Goal: Task Accomplishment & Management: Use online tool/utility

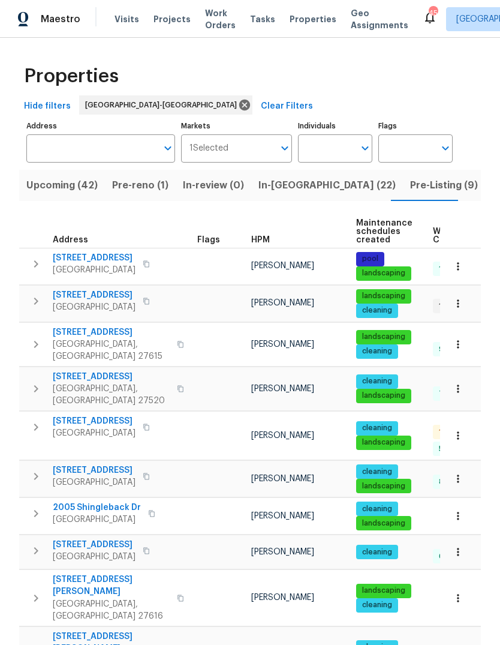
click at [403, 175] on button "Pre-Listing (9)" at bounding box center [444, 185] width 82 height 31
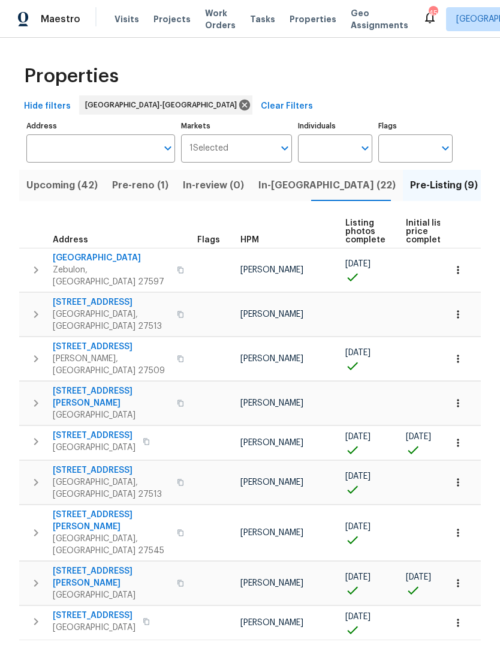
click at [149, 184] on span "Pre-reno (1)" at bounding box center [140, 185] width 56 height 17
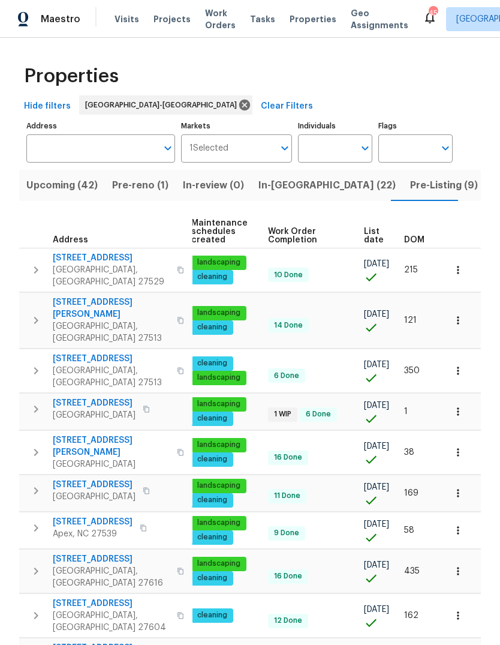
scroll to position [0, 175]
click at [416, 236] on span "DOM" at bounding box center [414, 240] width 20 height 8
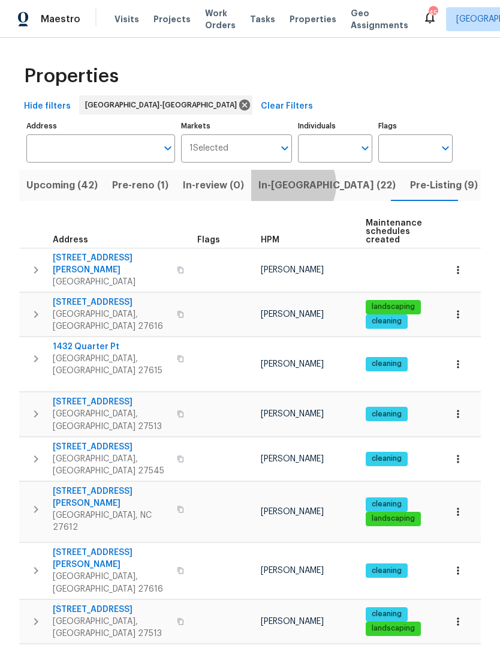
click at [284, 185] on span "In-reno (22)" at bounding box center [327, 185] width 137 height 17
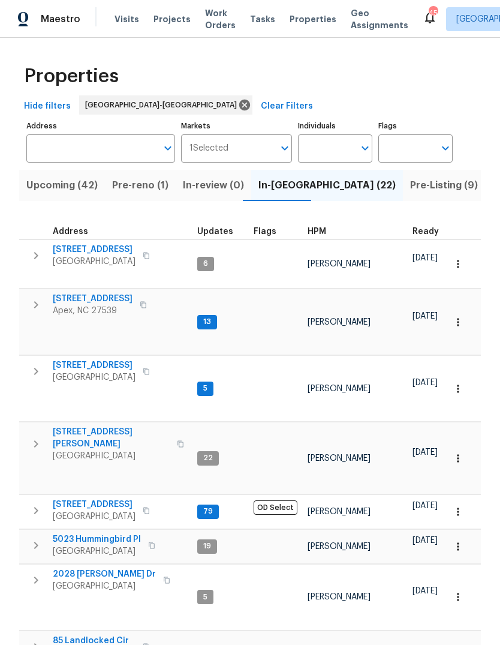
click at [410, 177] on span "Pre-Listing (9)" at bounding box center [444, 185] width 68 height 17
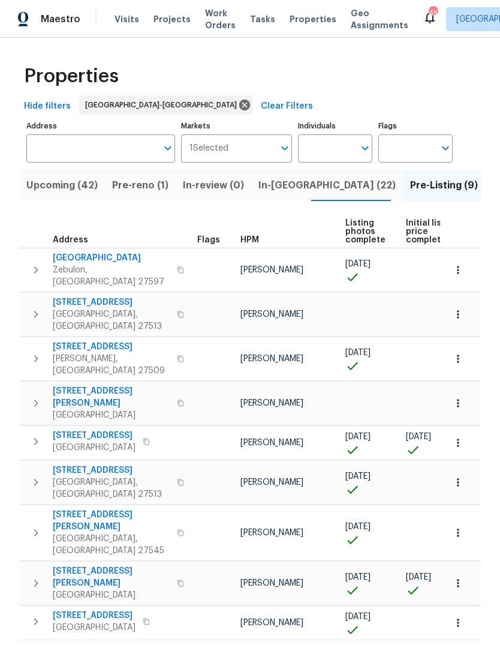
click at [285, 197] on button "In-reno (22)" at bounding box center [327, 185] width 152 height 31
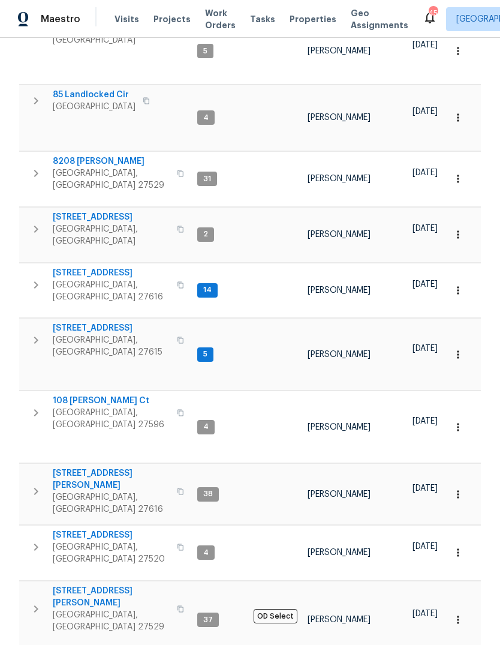
scroll to position [545, 0]
click at [462, 547] on icon "button" at bounding box center [458, 553] width 12 height 12
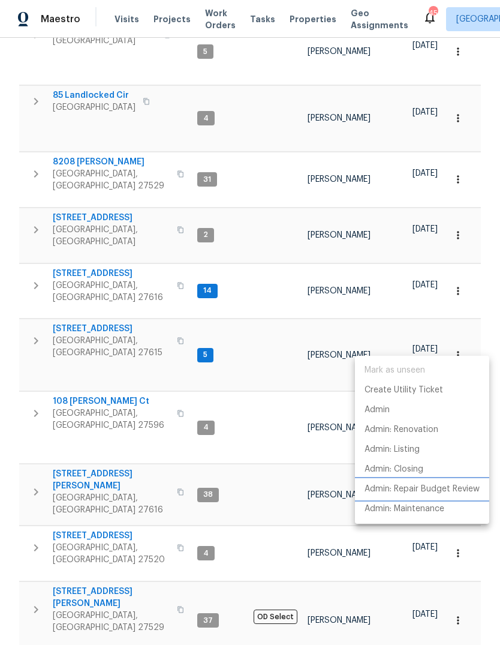
click at [466, 486] on p "Admin: Repair Budget Review" at bounding box center [422, 489] width 115 height 13
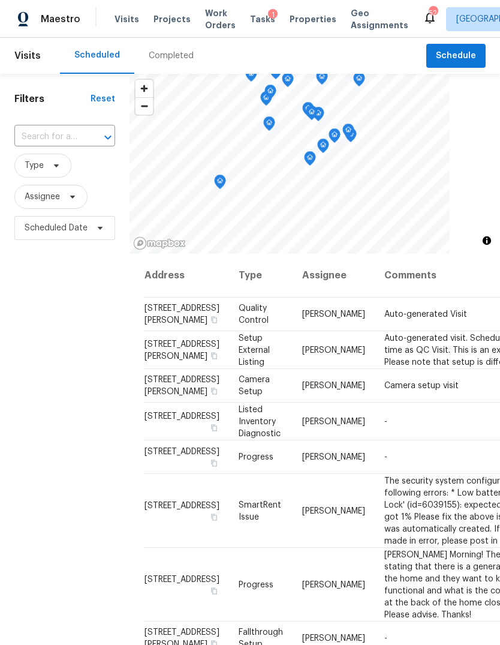
click at [253, 19] on span "Tasks" at bounding box center [262, 19] width 25 height 8
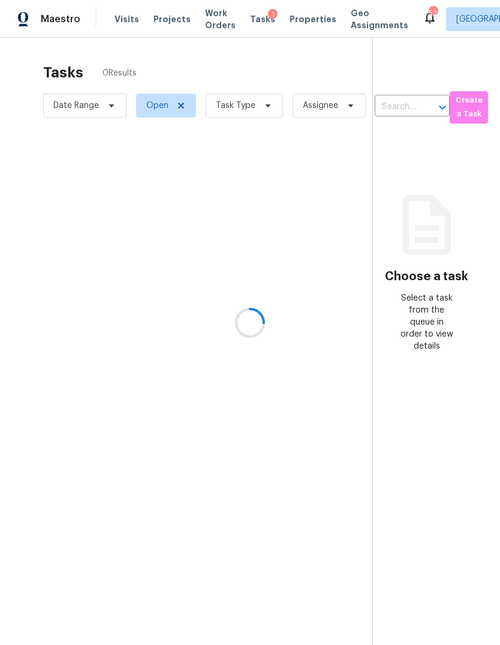
click at [443, 22] on div at bounding box center [250, 322] width 500 height 645
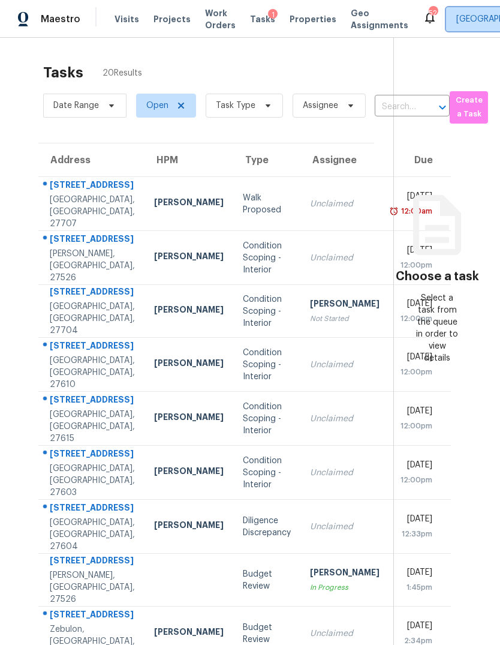
click at [457, 19] on span "Raleigh" at bounding box center [498, 19] width 83 height 12
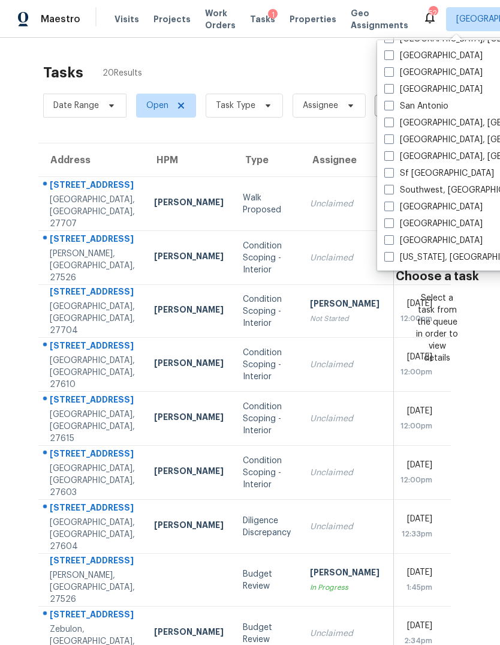
scroll to position [804, 0]
click at [392, 259] on span at bounding box center [390, 257] width 10 height 10
click at [392, 259] on input "Washington, DC" at bounding box center [389, 255] width 8 height 8
checkbox input "true"
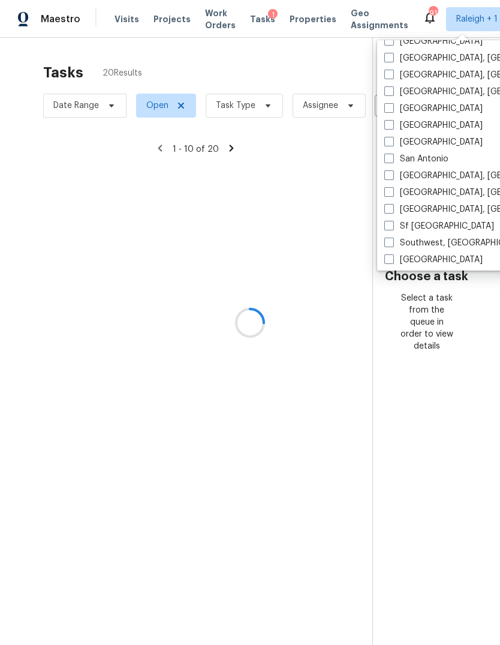
scroll to position [751, 0]
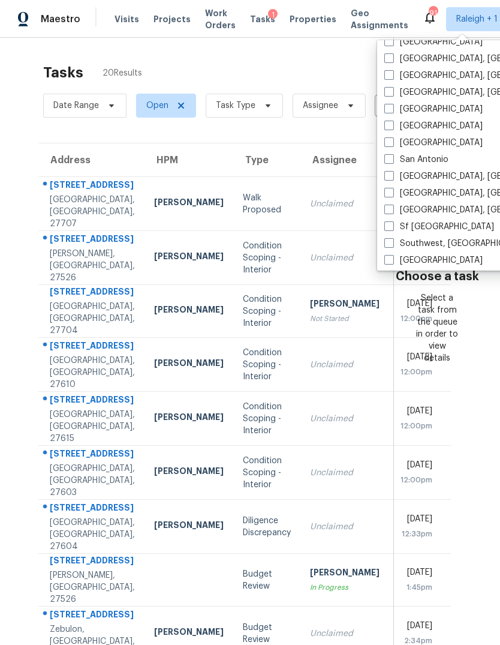
click at [386, 91] on span at bounding box center [390, 92] width 10 height 10
click at [386, 91] on input "[GEOGRAPHIC_DATA], [GEOGRAPHIC_DATA]" at bounding box center [389, 90] width 8 height 8
checkbox input "true"
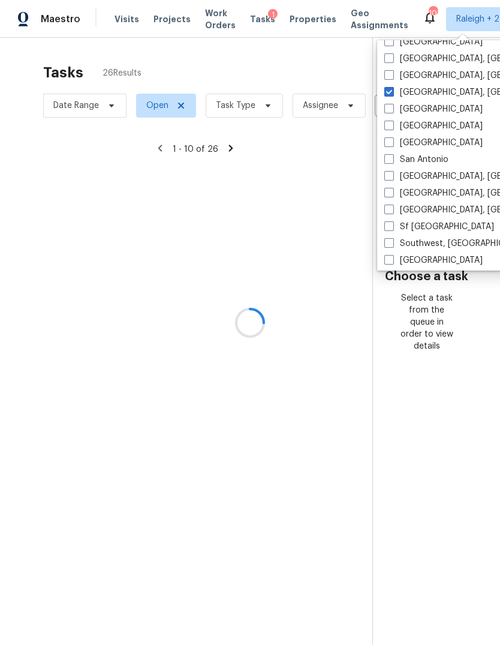
click at [319, 60] on div at bounding box center [250, 322] width 500 height 645
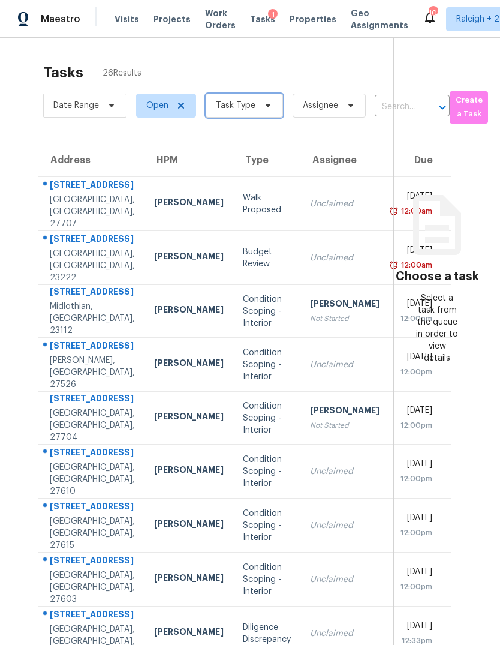
click at [251, 106] on span "Task Type" at bounding box center [236, 106] width 40 height 12
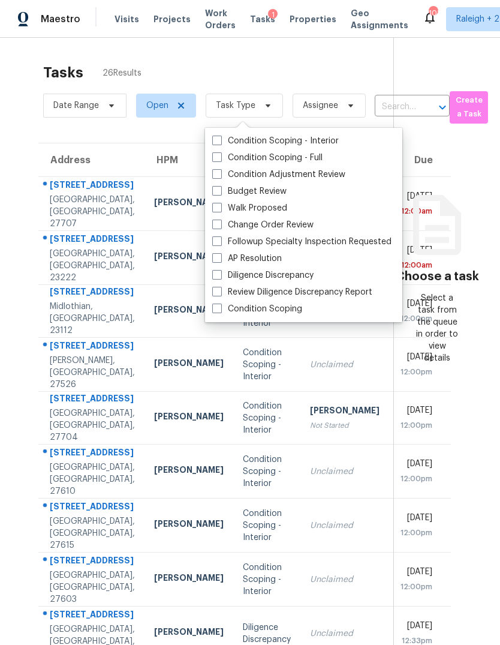
click at [218, 190] on span at bounding box center [217, 191] width 10 height 10
click at [218, 190] on input "Budget Review" at bounding box center [216, 189] width 8 height 8
checkbox input "true"
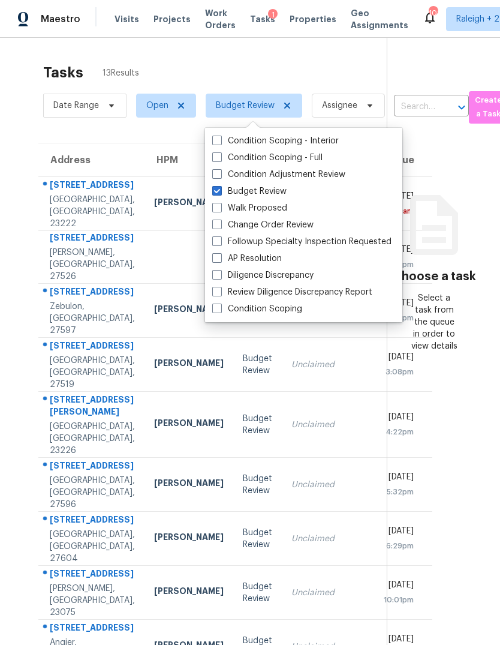
click at [217, 223] on span at bounding box center [217, 225] width 10 height 10
click at [217, 223] on input "Change Order Review" at bounding box center [216, 223] width 8 height 8
checkbox input "true"
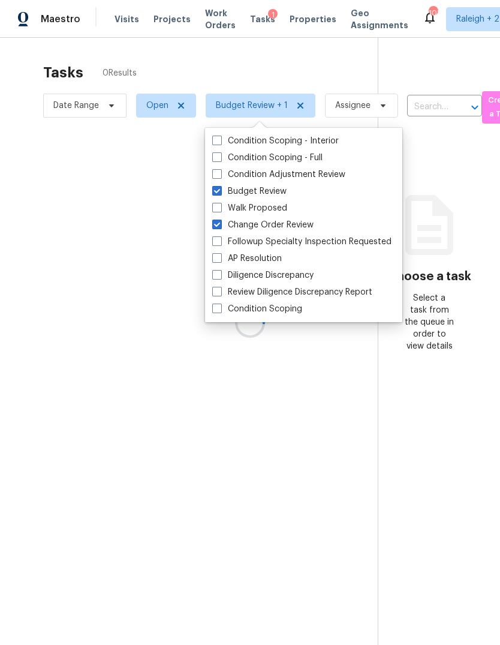
click at [218, 240] on span at bounding box center [217, 241] width 10 height 10
click at [218, 240] on input "Followup Specialty Inspection Requested" at bounding box center [216, 240] width 8 height 8
checkbox input "true"
click at [220, 256] on span at bounding box center [217, 258] width 10 height 10
click at [220, 256] on input "AP Resolution" at bounding box center [216, 257] width 8 height 8
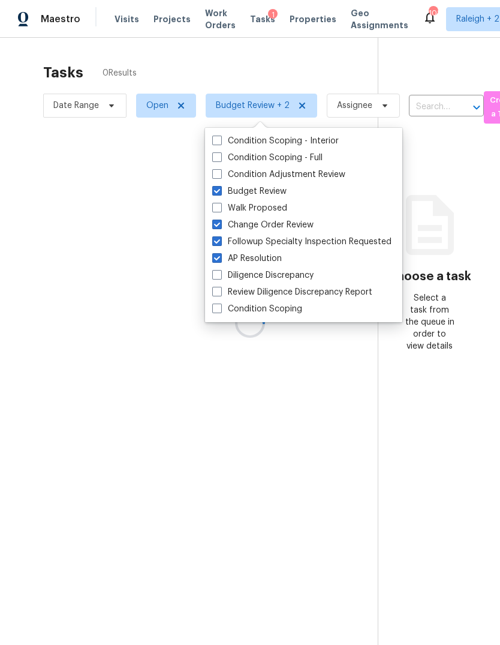
checkbox input "true"
click at [223, 276] on label "Diligence Discrepancy" at bounding box center [262, 275] width 101 height 12
click at [220, 276] on input "Diligence Discrepancy" at bounding box center [216, 273] width 8 height 8
checkbox input "true"
click at [219, 289] on span at bounding box center [217, 292] width 10 height 10
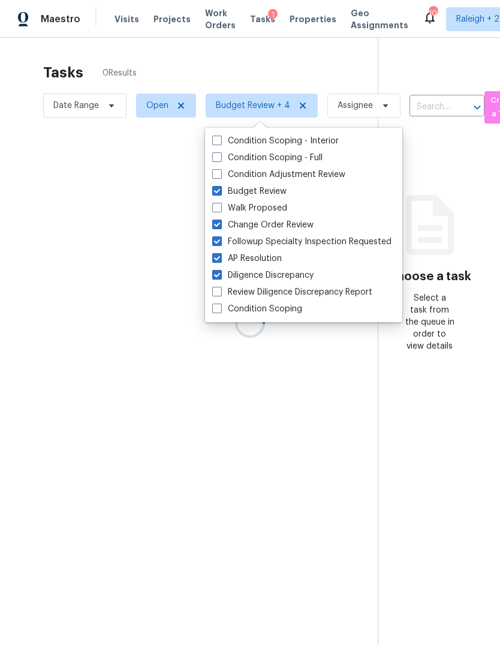
click at [219, 289] on input "Review Diligence Discrepancy Report" at bounding box center [216, 290] width 8 height 8
checkbox input "true"
click at [221, 308] on span at bounding box center [217, 309] width 10 height 10
click at [220, 308] on input "Condition Scoping" at bounding box center [216, 307] width 8 height 8
checkbox input "true"
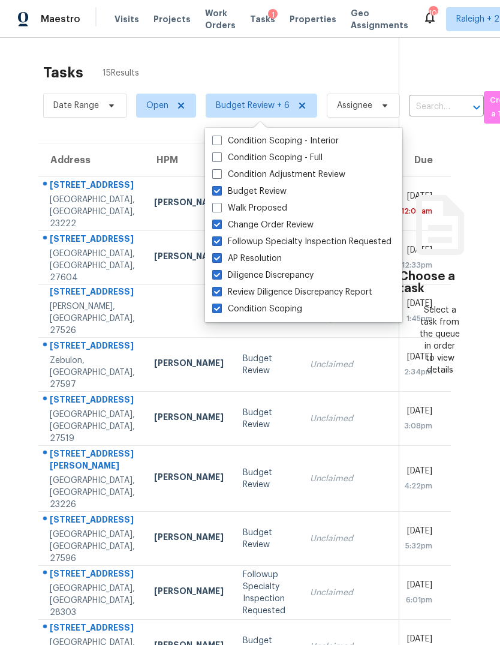
click at [347, 65] on div "Tasks 15 Results" at bounding box center [221, 72] width 356 height 31
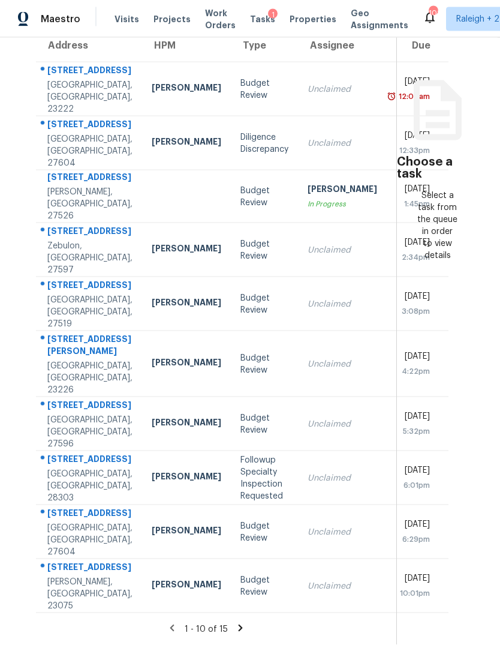
scroll to position [45, 0]
click at [239, 625] on icon at bounding box center [240, 628] width 11 height 11
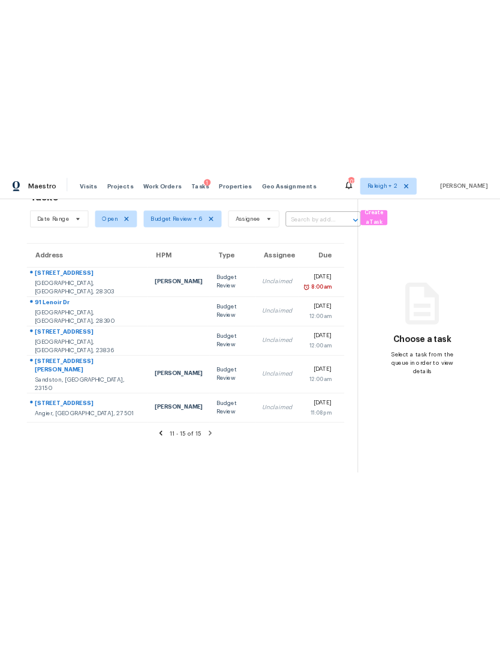
scroll to position [0, 0]
